Goal: Task Accomplishment & Management: Manage account settings

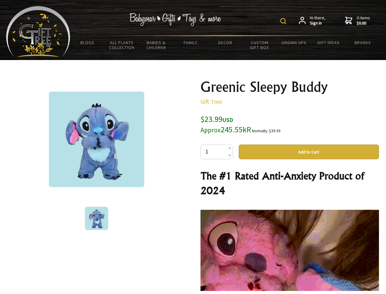
click at [285, 21] on img at bounding box center [284, 21] width 6 height 6
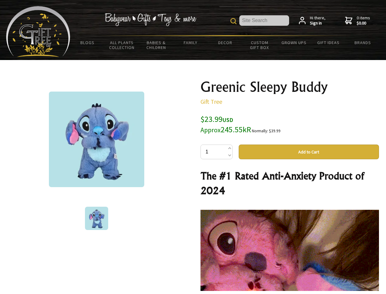
click at [97, 139] on img at bounding box center [96, 138] width 95 height 95
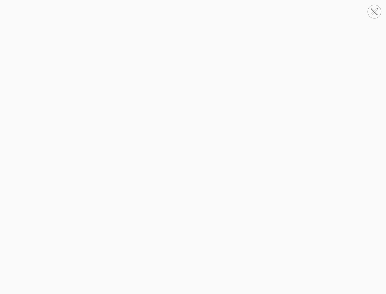
click at [193, 152] on img at bounding box center [193, 146] width 0 height 235
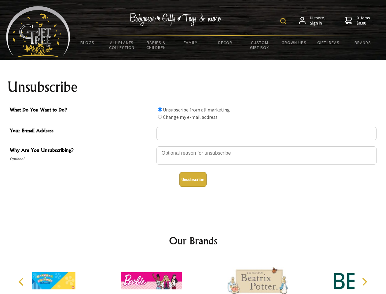
click at [285, 21] on img at bounding box center [284, 21] width 6 height 6
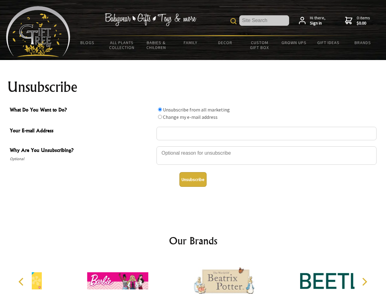
click at [193, 146] on div at bounding box center [267, 156] width 220 height 21
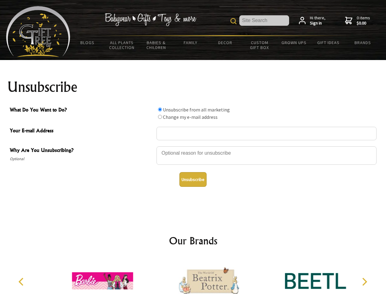
click at [160, 109] on input "What Do You Want to Do?" at bounding box center [160, 109] width 4 height 4
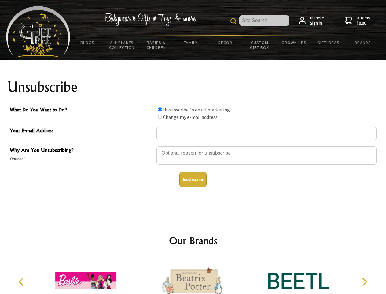
click at [160, 117] on input "What Do You Want to Do?" at bounding box center [160, 117] width 4 height 4
radio input "true"
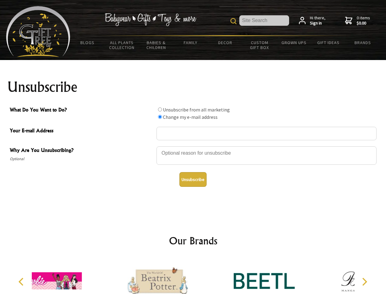
click at [193, 179] on button "Unsubscribe" at bounding box center [193, 179] width 27 height 15
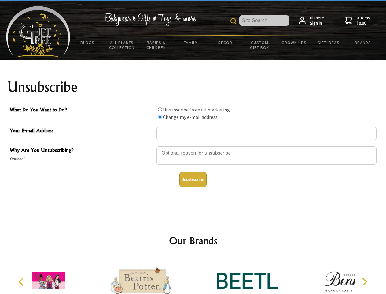
click at [193, 276] on div at bounding box center [140, 282] width 106 height 48
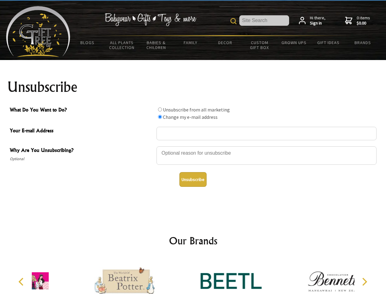
click at [22, 281] on icon "Previous" at bounding box center [22, 281] width 8 height 8
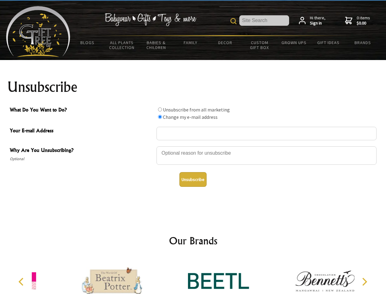
click at [365, 281] on icon "Next" at bounding box center [364, 281] width 8 height 8
